Goal: Find specific page/section: Find specific page/section

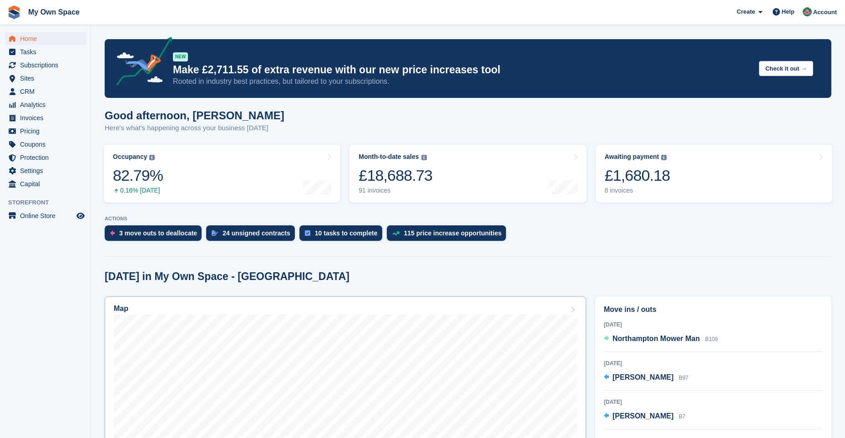
scroll to position [227, 0]
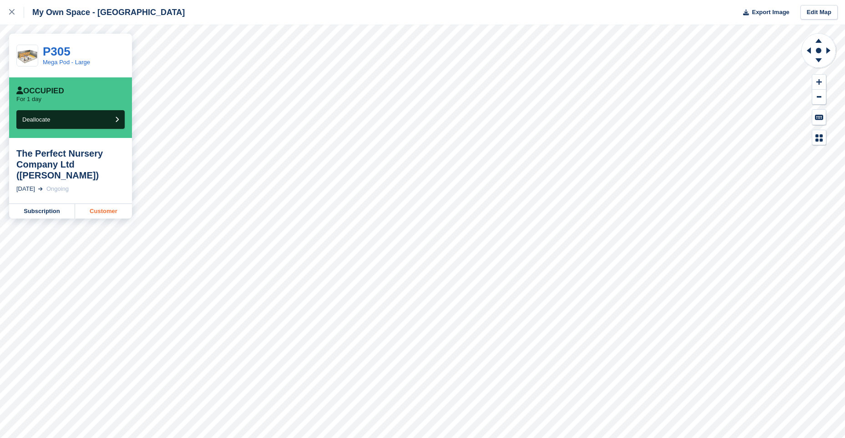
click at [102, 212] on link "Customer" at bounding box center [103, 211] width 57 height 15
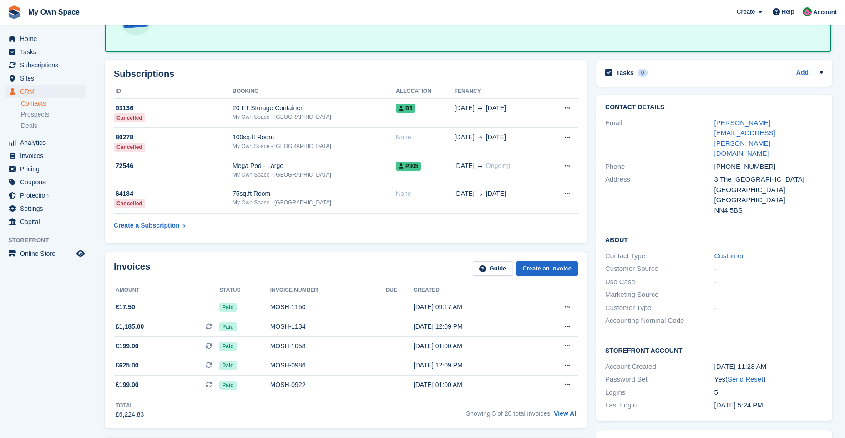
scroll to position [91, 0]
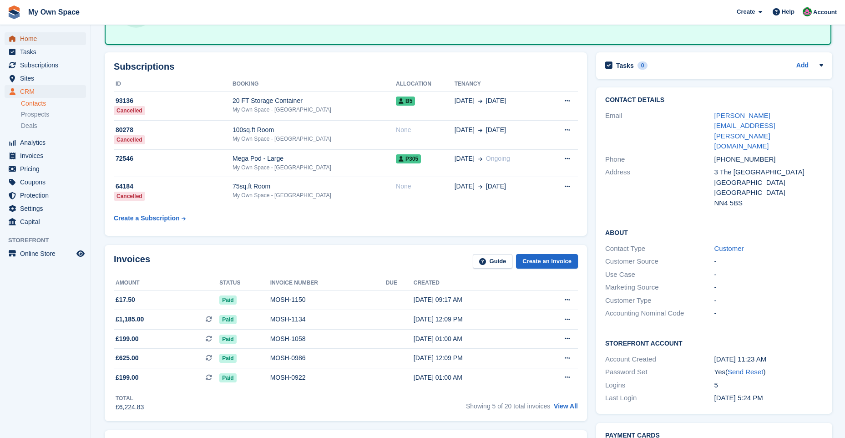
click at [40, 39] on span "Home" at bounding box center [47, 38] width 55 height 13
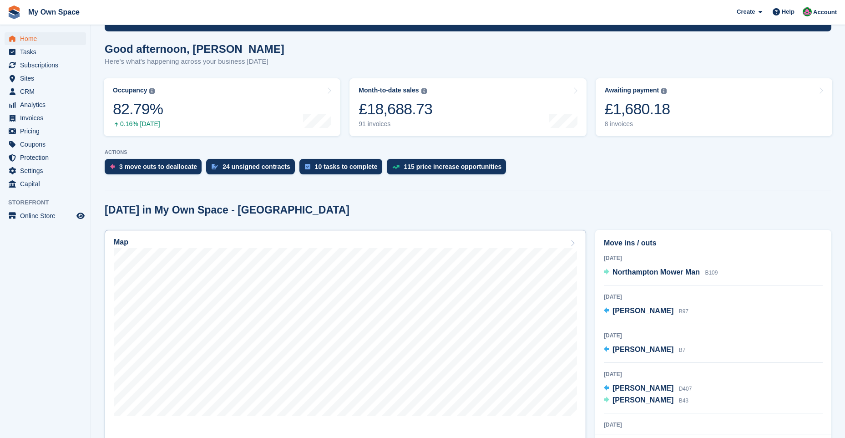
scroll to position [227, 0]
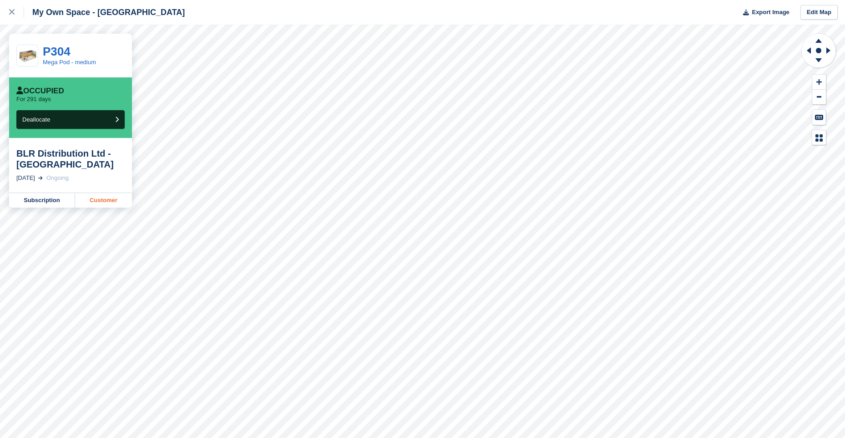
click at [93, 203] on link "Customer" at bounding box center [103, 200] width 57 height 15
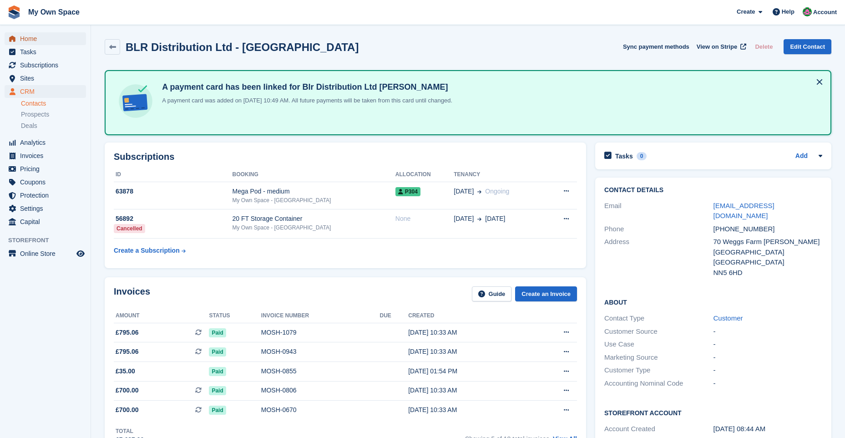
click at [24, 40] on span "Home" at bounding box center [47, 38] width 55 height 13
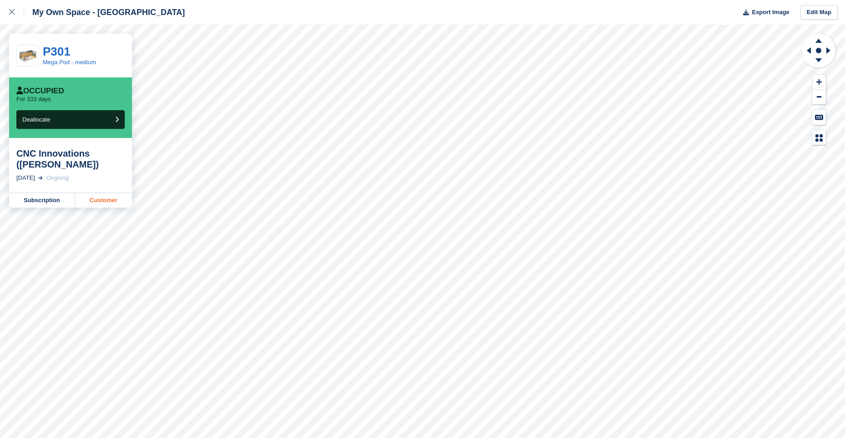
click at [107, 202] on link "Customer" at bounding box center [103, 200] width 57 height 15
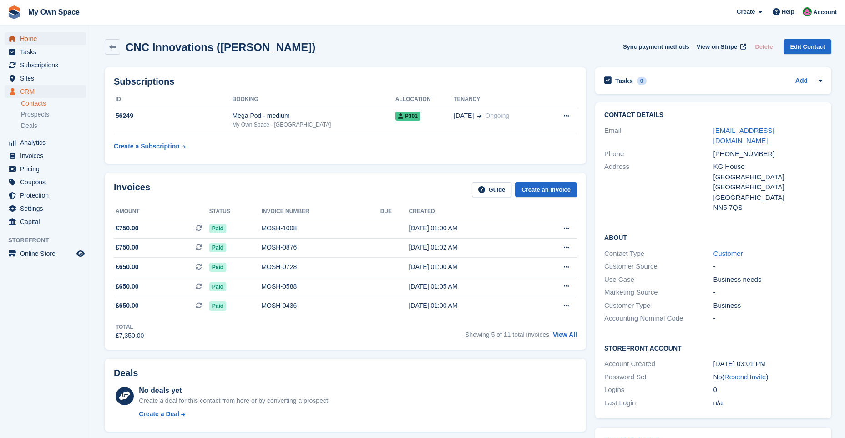
click at [35, 41] on span "Home" at bounding box center [47, 38] width 55 height 13
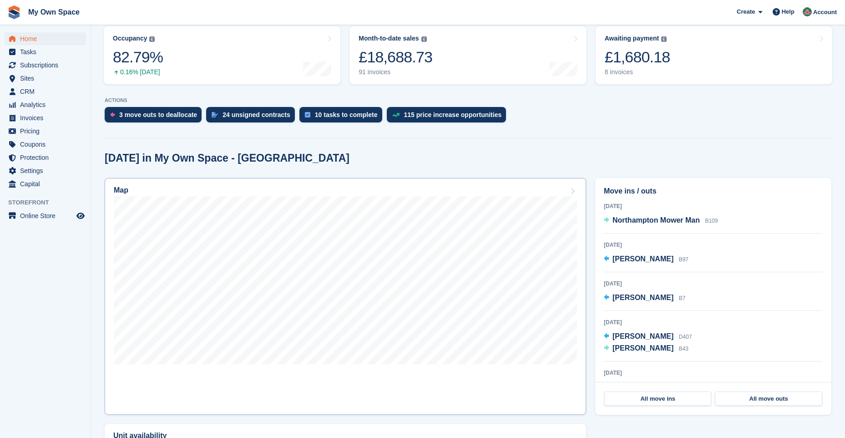
scroll to position [136, 0]
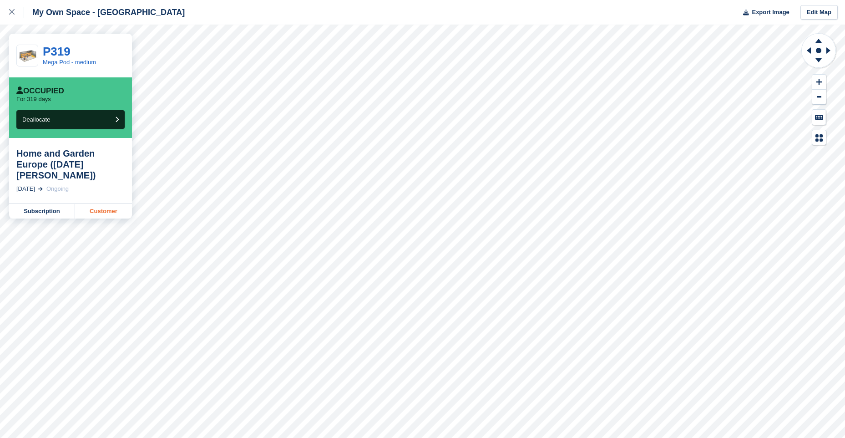
click at [104, 204] on link "Customer" at bounding box center [103, 211] width 57 height 15
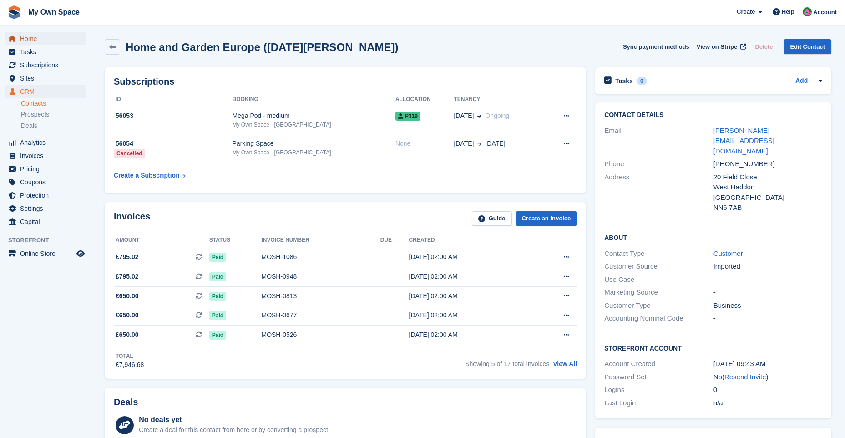
click at [43, 39] on span "Home" at bounding box center [47, 38] width 55 height 13
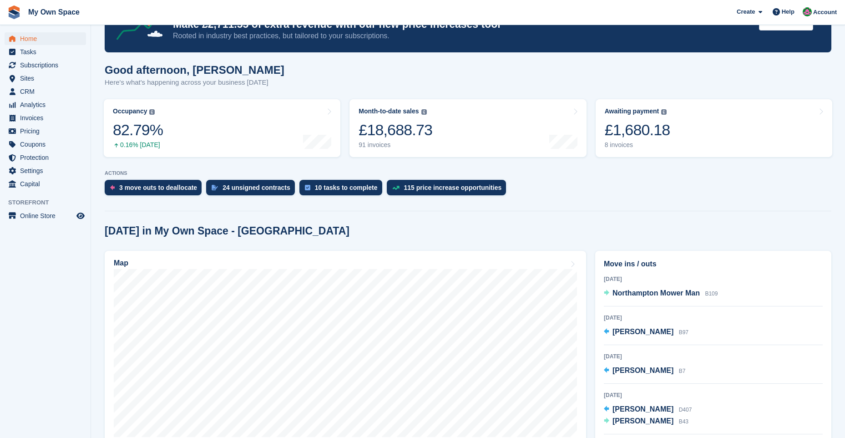
scroll to position [227, 0]
